Goal: Navigation & Orientation: Find specific page/section

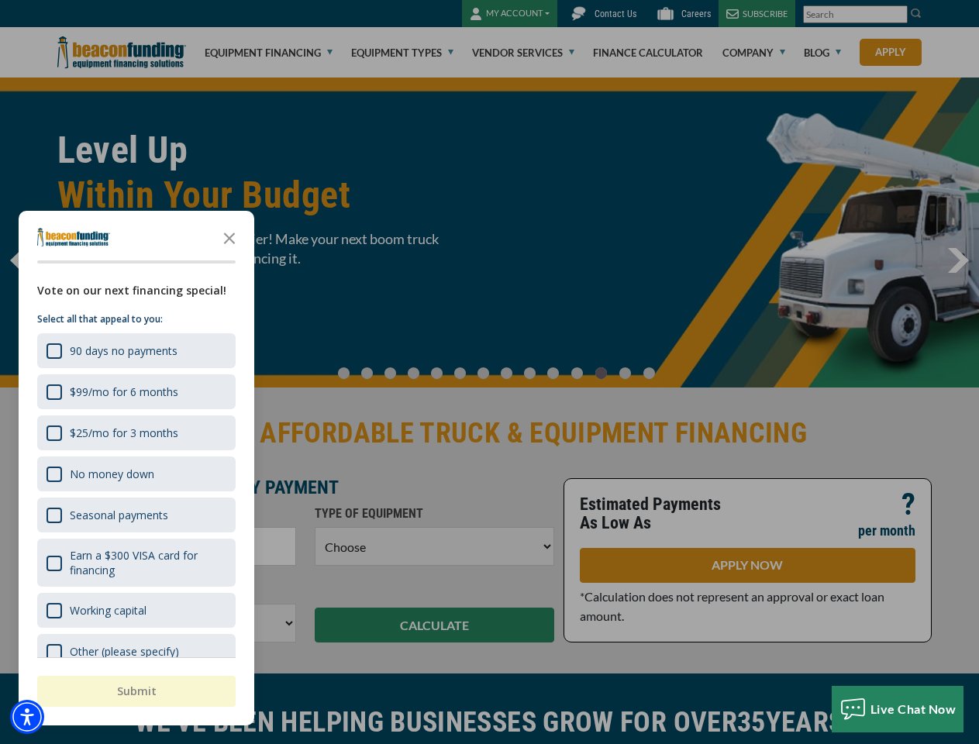
click at [489, 372] on div at bounding box center [489, 372] width 979 height 744
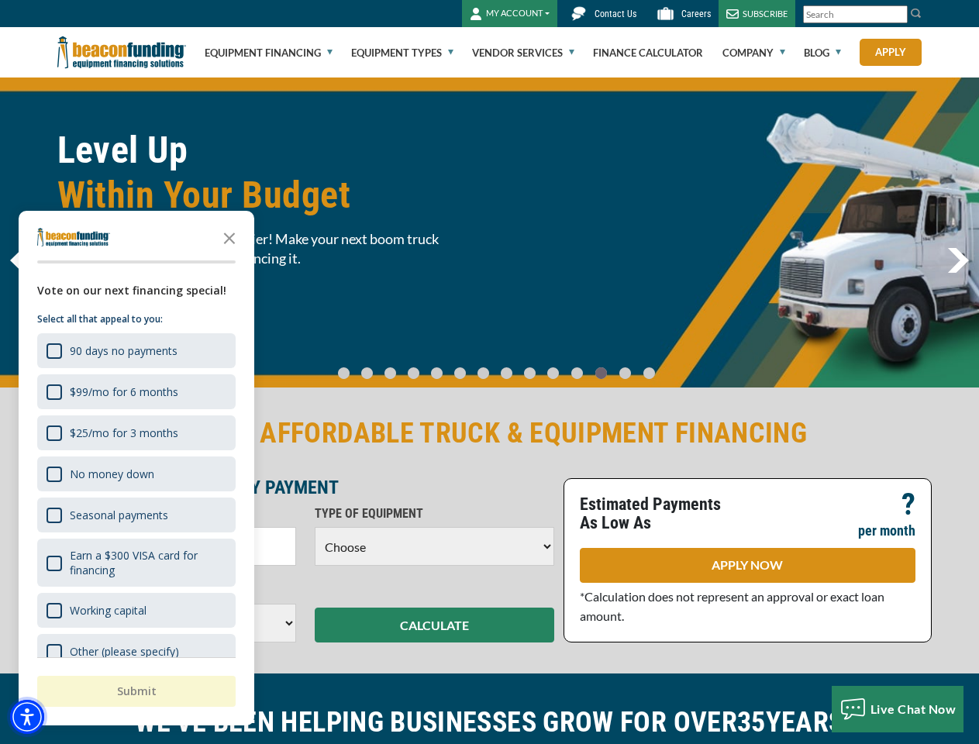
click at [27, 717] on img "Accessibility Menu" at bounding box center [27, 717] width 34 height 34
click at [489, 372] on body "Skip to main content Enable accessibility for low vision Open the accessibility…" at bounding box center [489, 372] width 979 height 744
click at [229, 237] on body "Skip to main content Enable accessibility for low vision Open the accessibility…" at bounding box center [489, 372] width 979 height 744
click at [135, 350] on body "Skip to main content Enable accessibility for low vision Open the accessibility…" at bounding box center [489, 372] width 979 height 744
